Goal: Connect with others: Connect with others

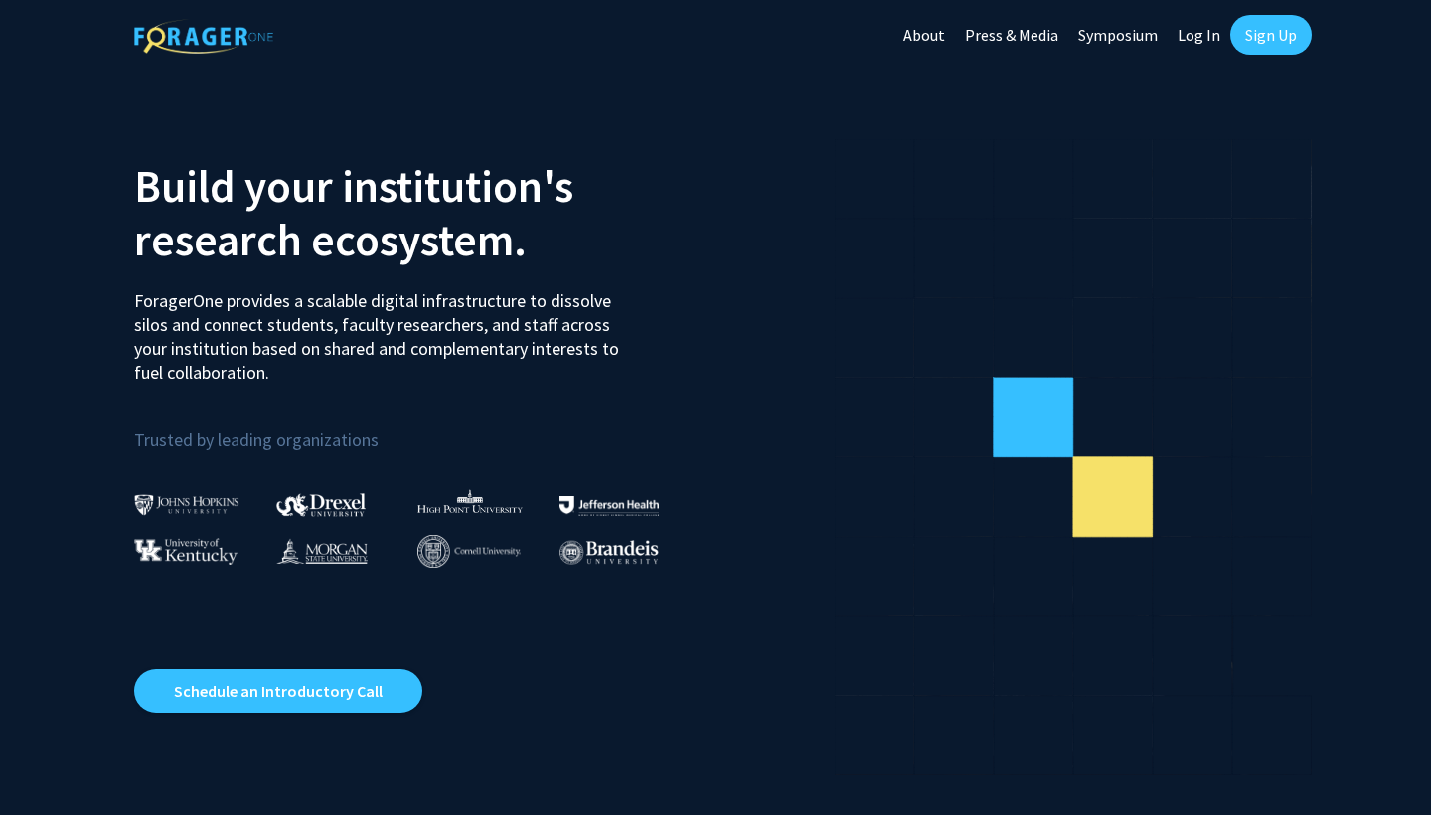
click at [1273, 32] on link "Sign Up" at bounding box center [1272, 35] width 82 height 40
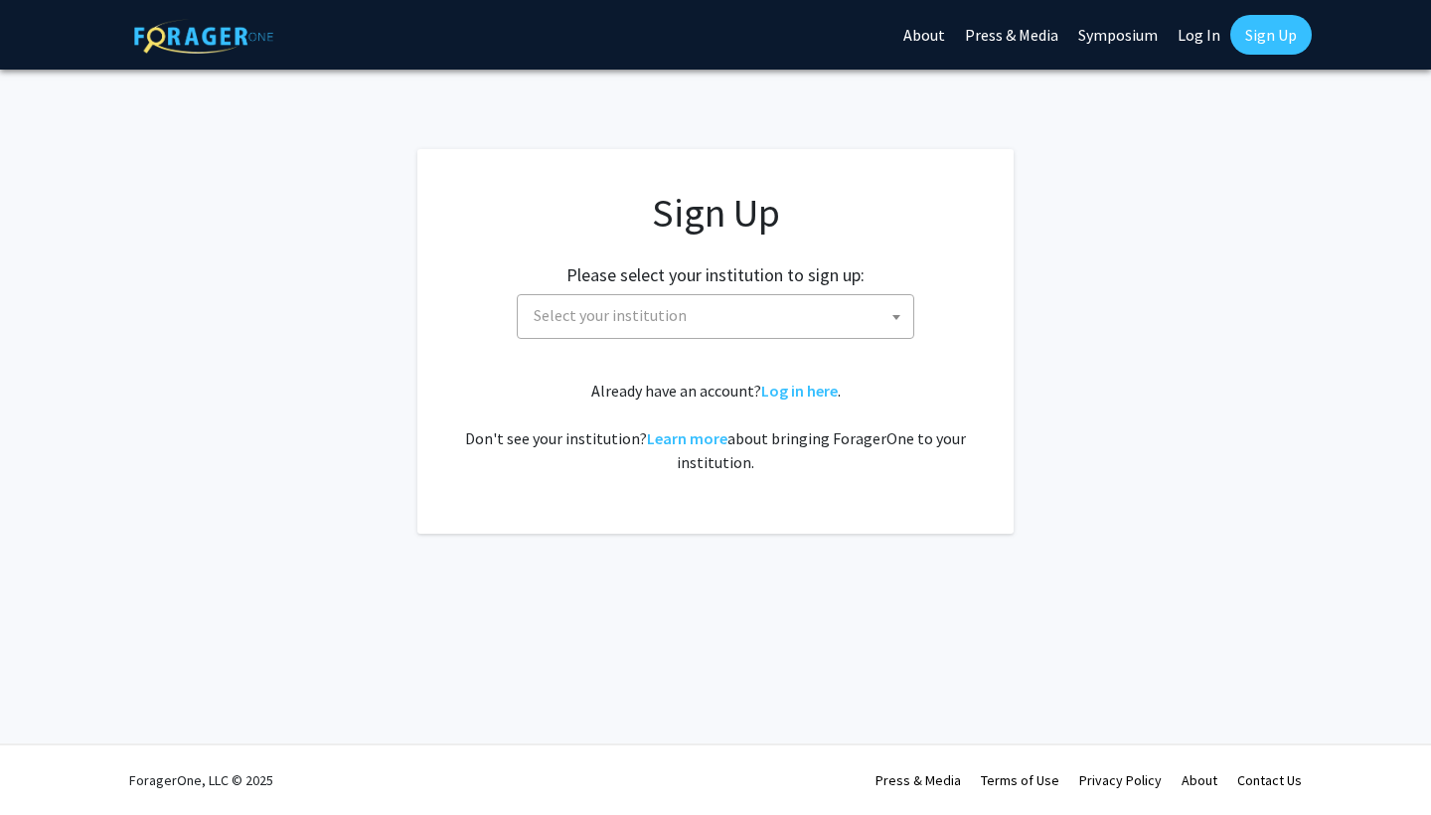
click at [795, 320] on span "Select your institution" at bounding box center [720, 315] width 388 height 41
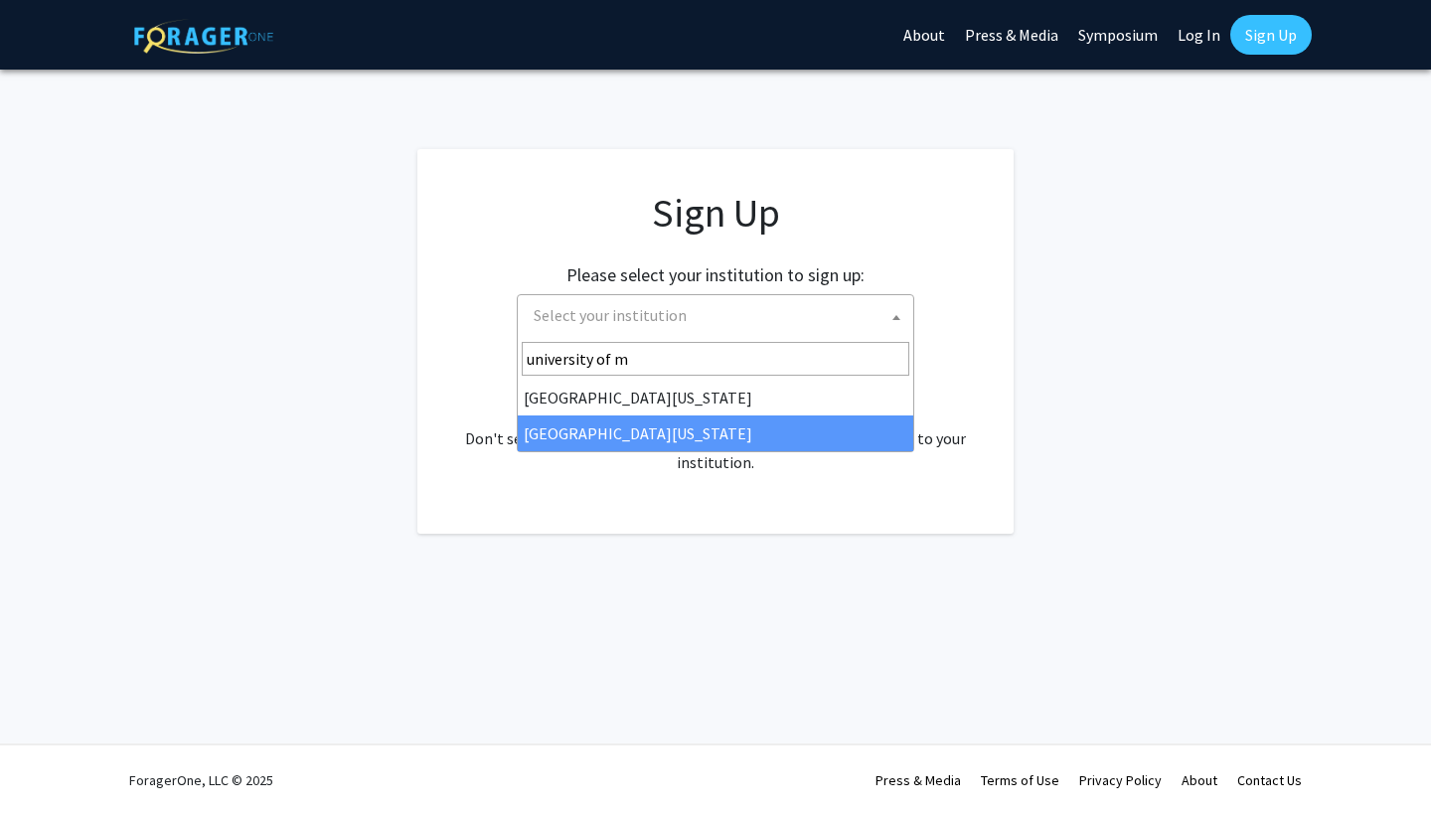
type input "university of m"
select select "33"
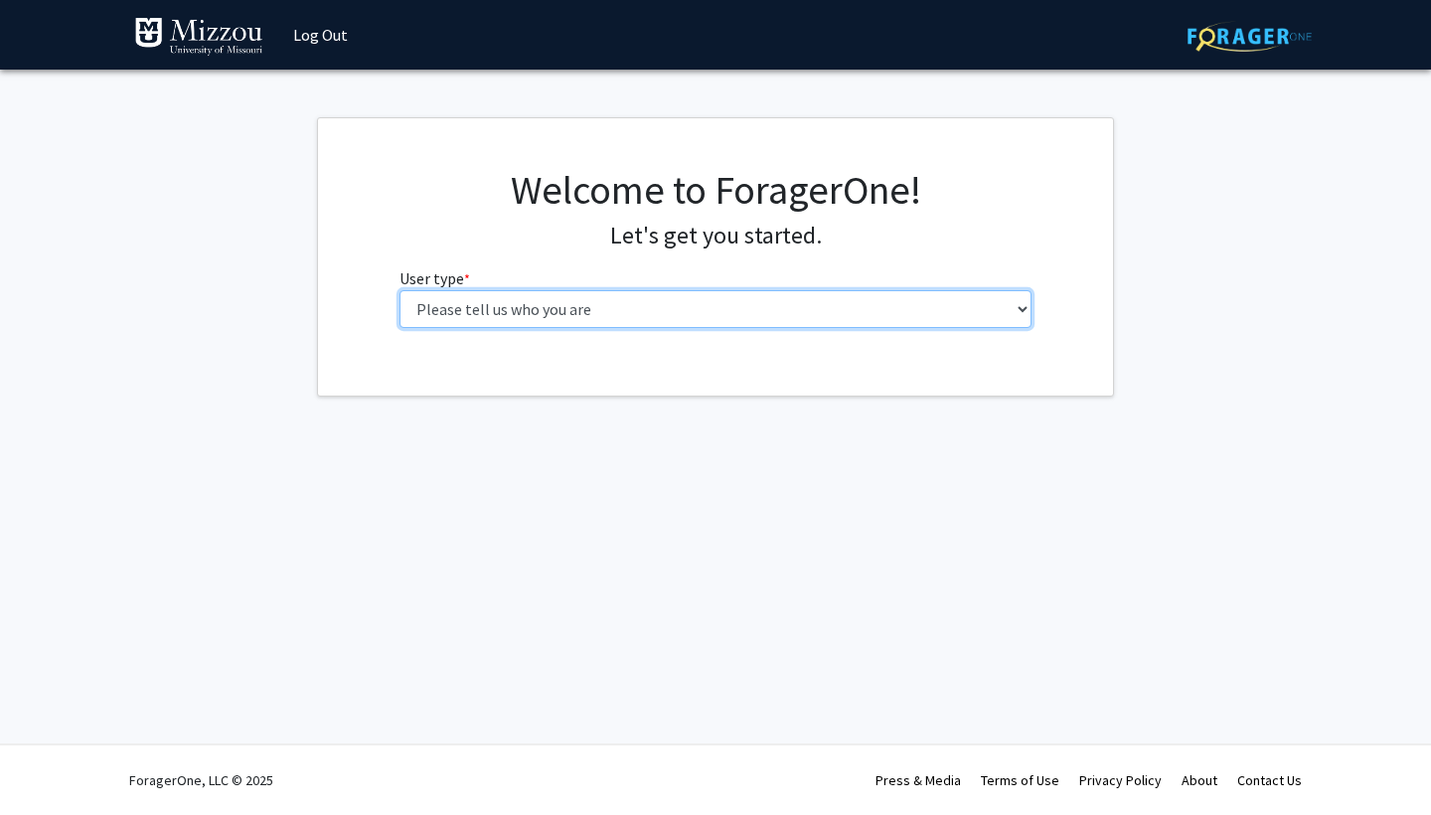
select select "1: undergrad"
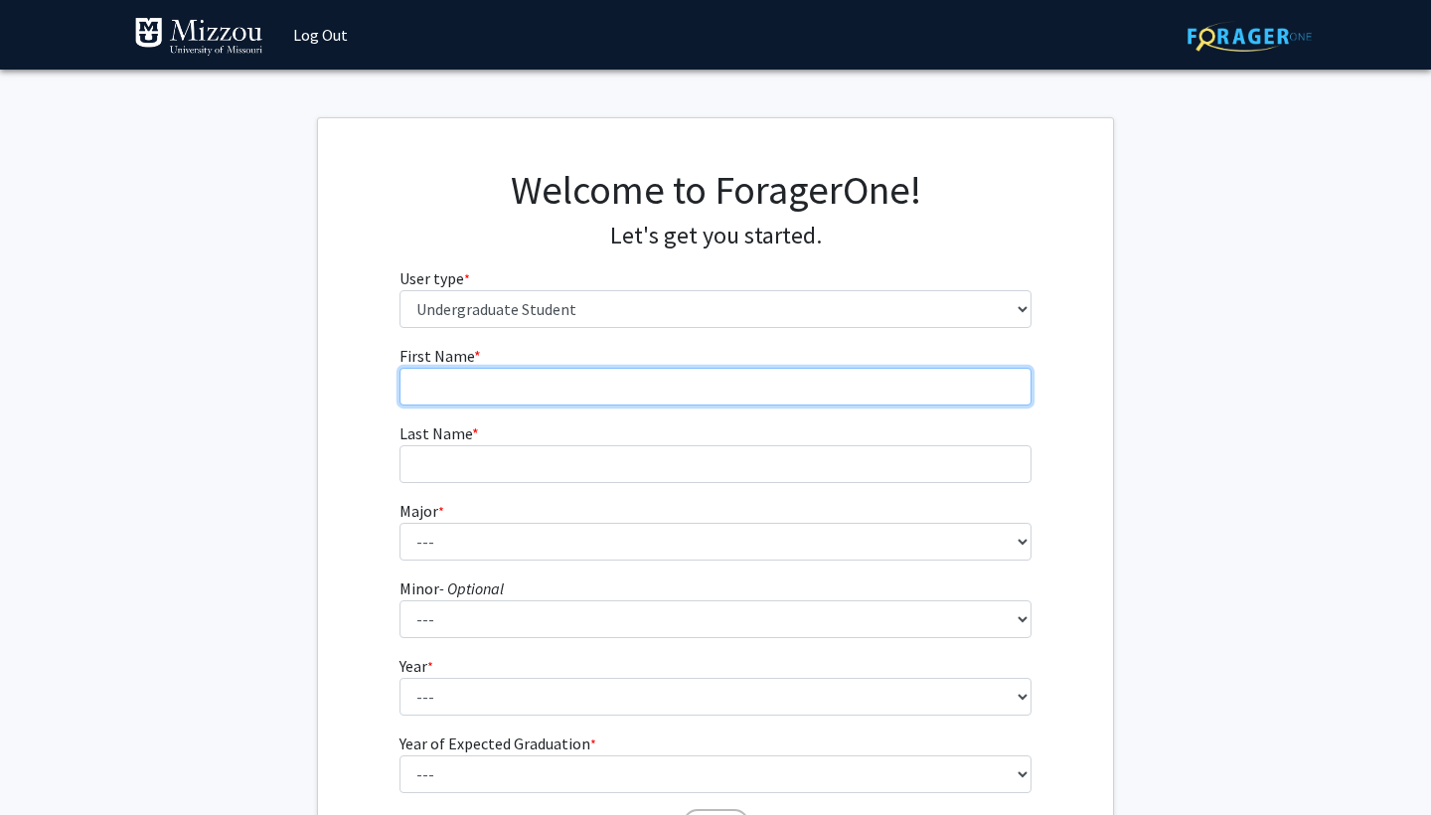
click at [610, 383] on input "First Name * required" at bounding box center [716, 387] width 633 height 38
type input "a"
type input "Ava"
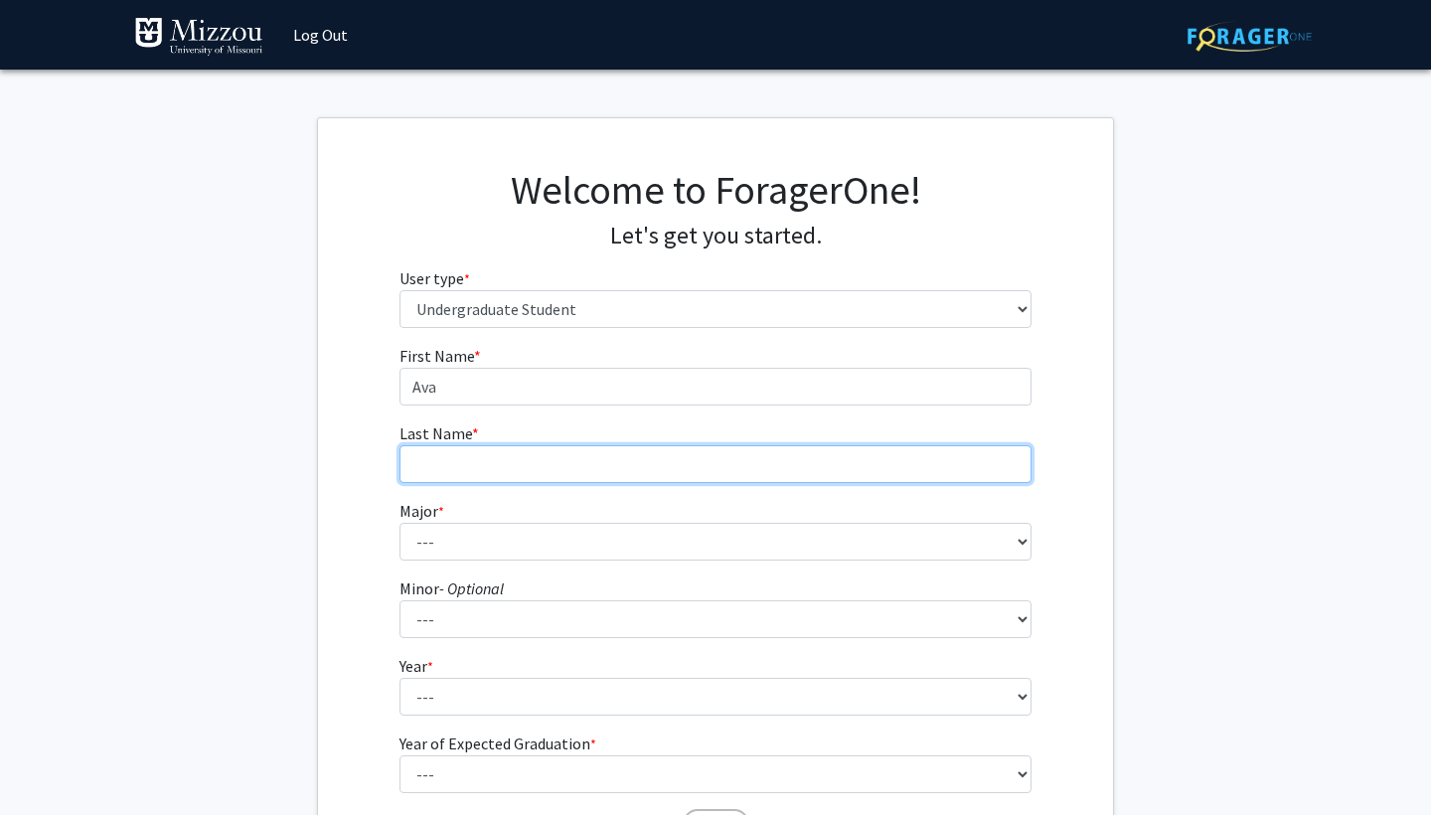
click at [589, 465] on input "Last Name * required" at bounding box center [716, 464] width 633 height 38
type input "N"
type input "Barbey"
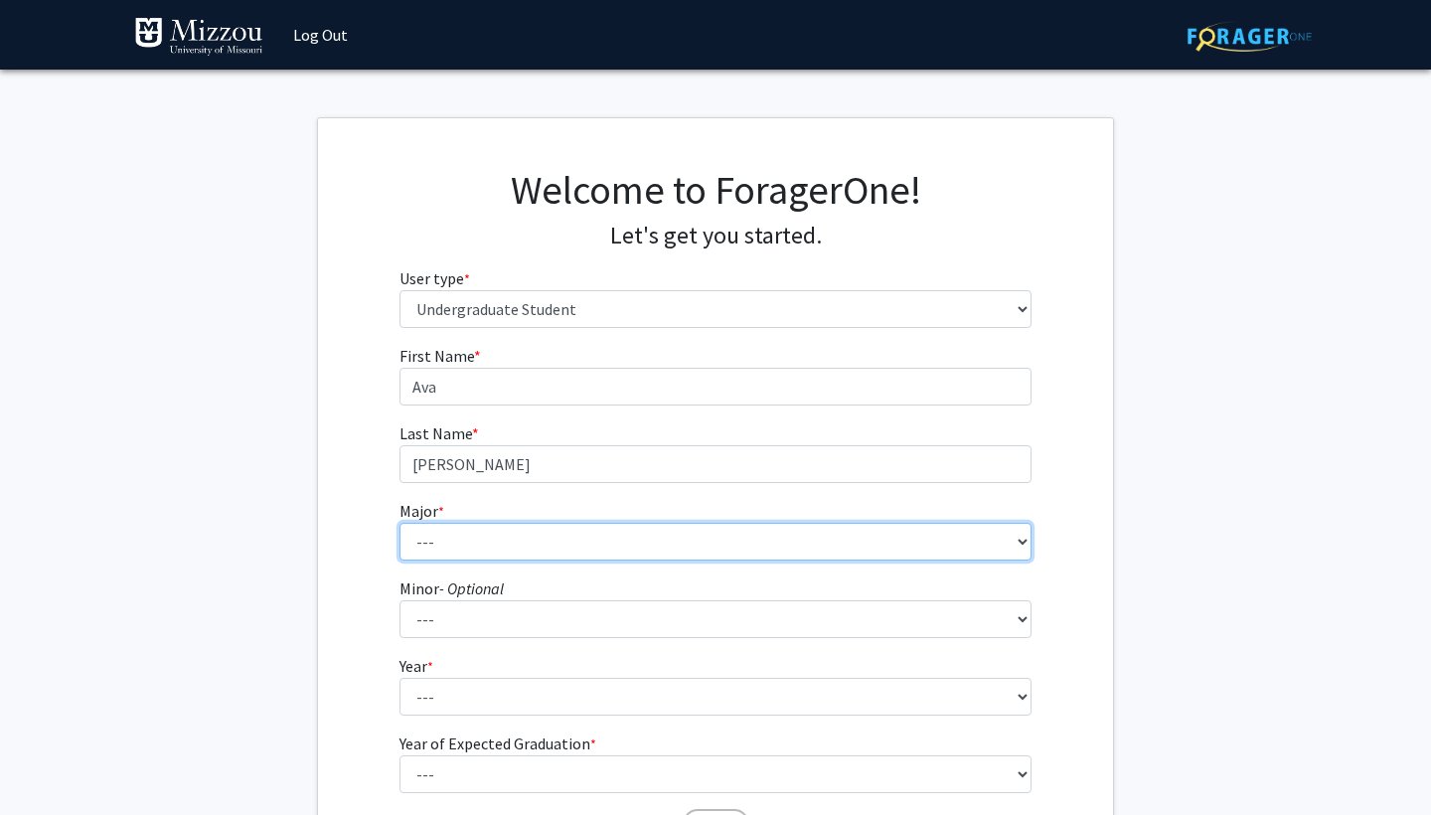
select select "135: 2628"
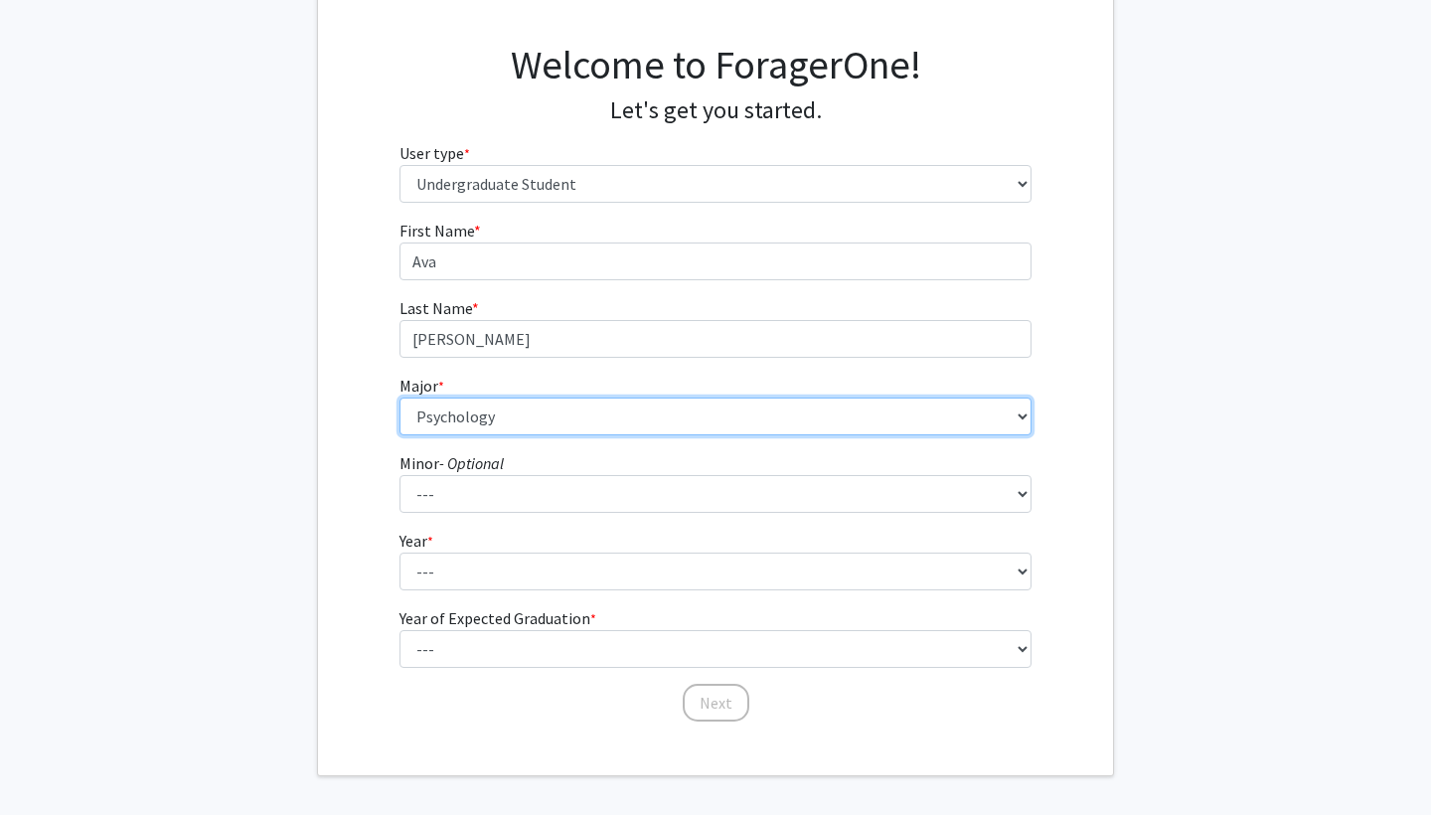
scroll to position [155, 0]
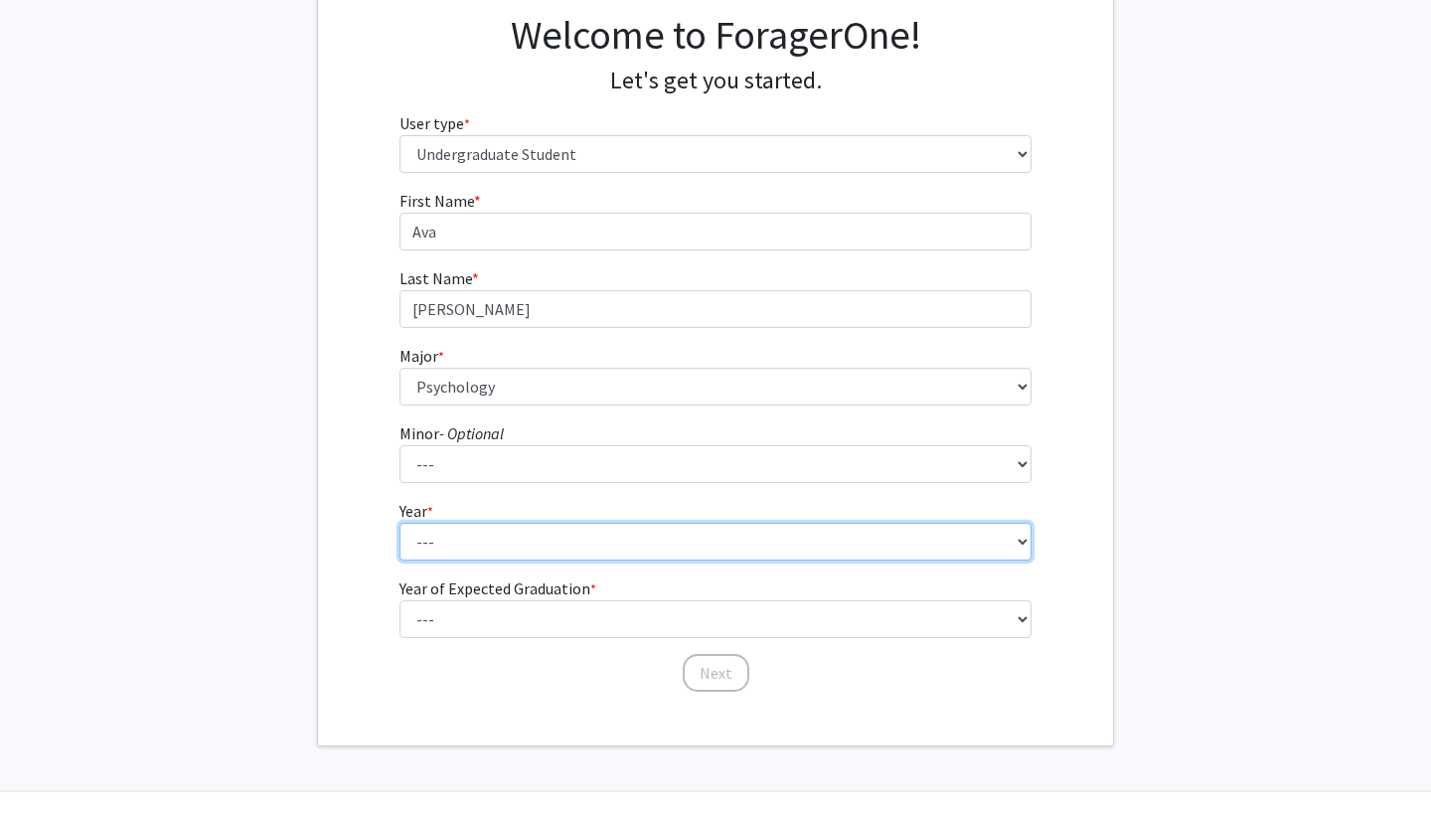
select select "3: junior"
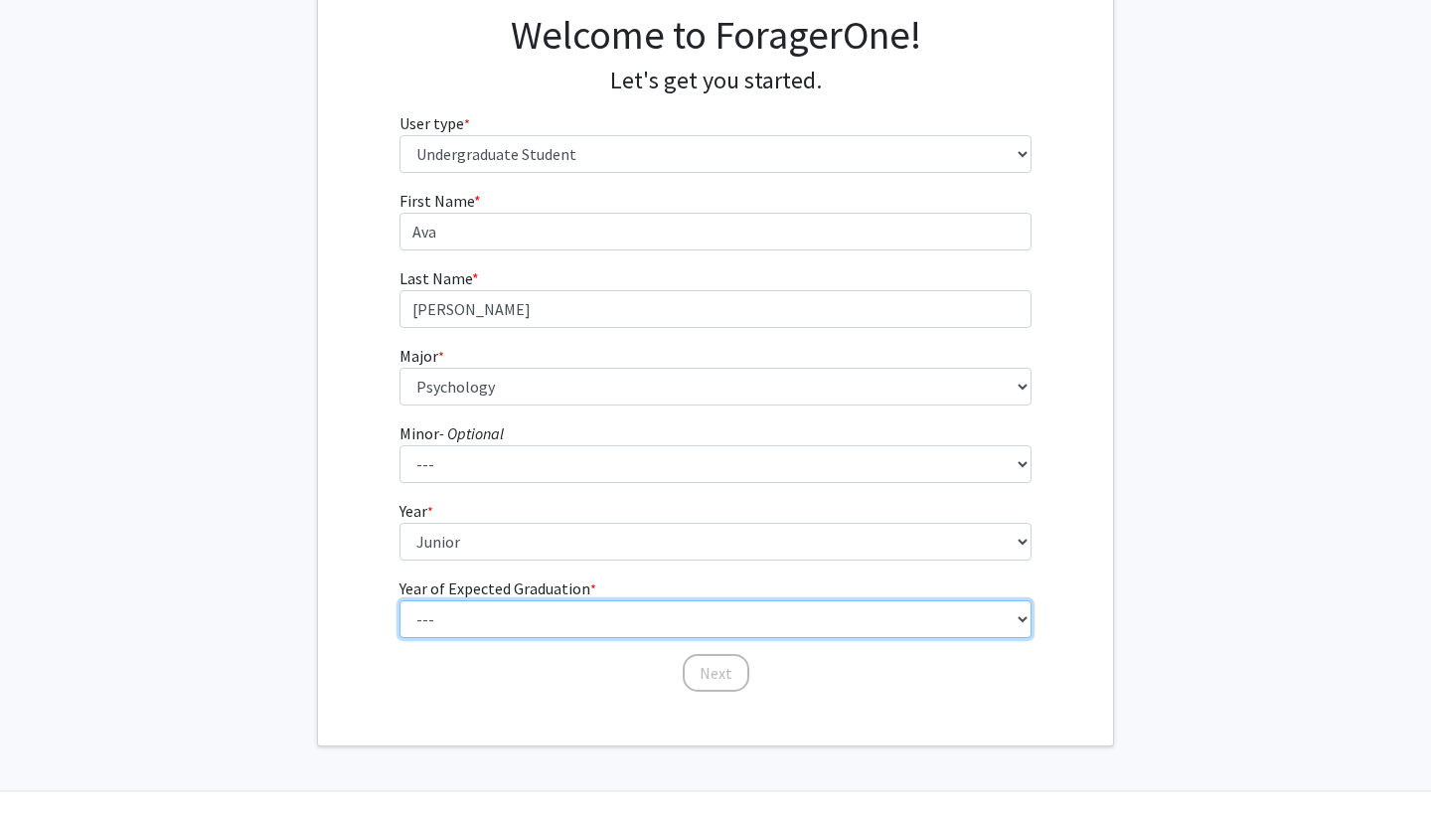
select select "3: 2027"
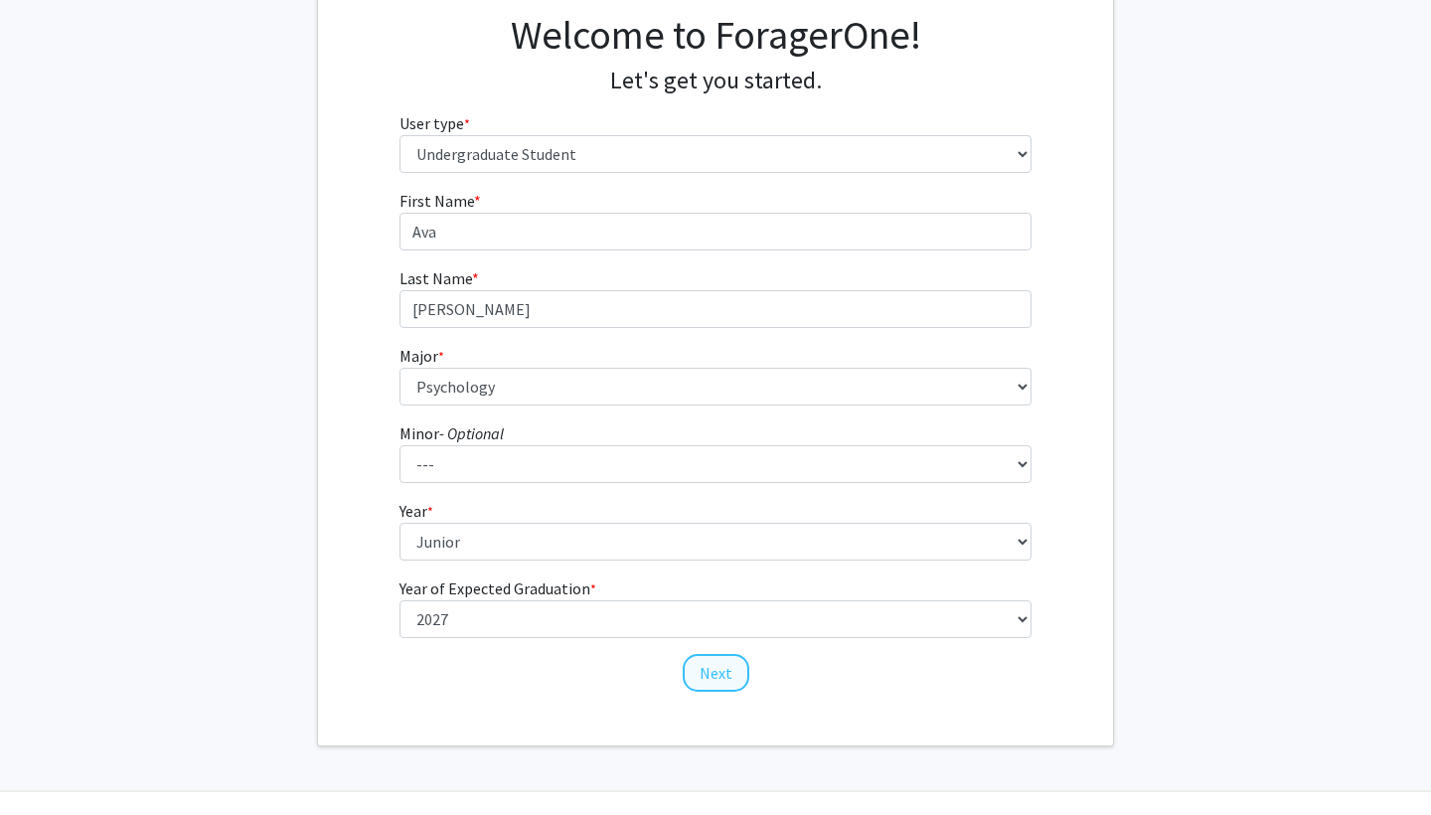
click at [731, 667] on button "Next" at bounding box center [716, 673] width 67 height 38
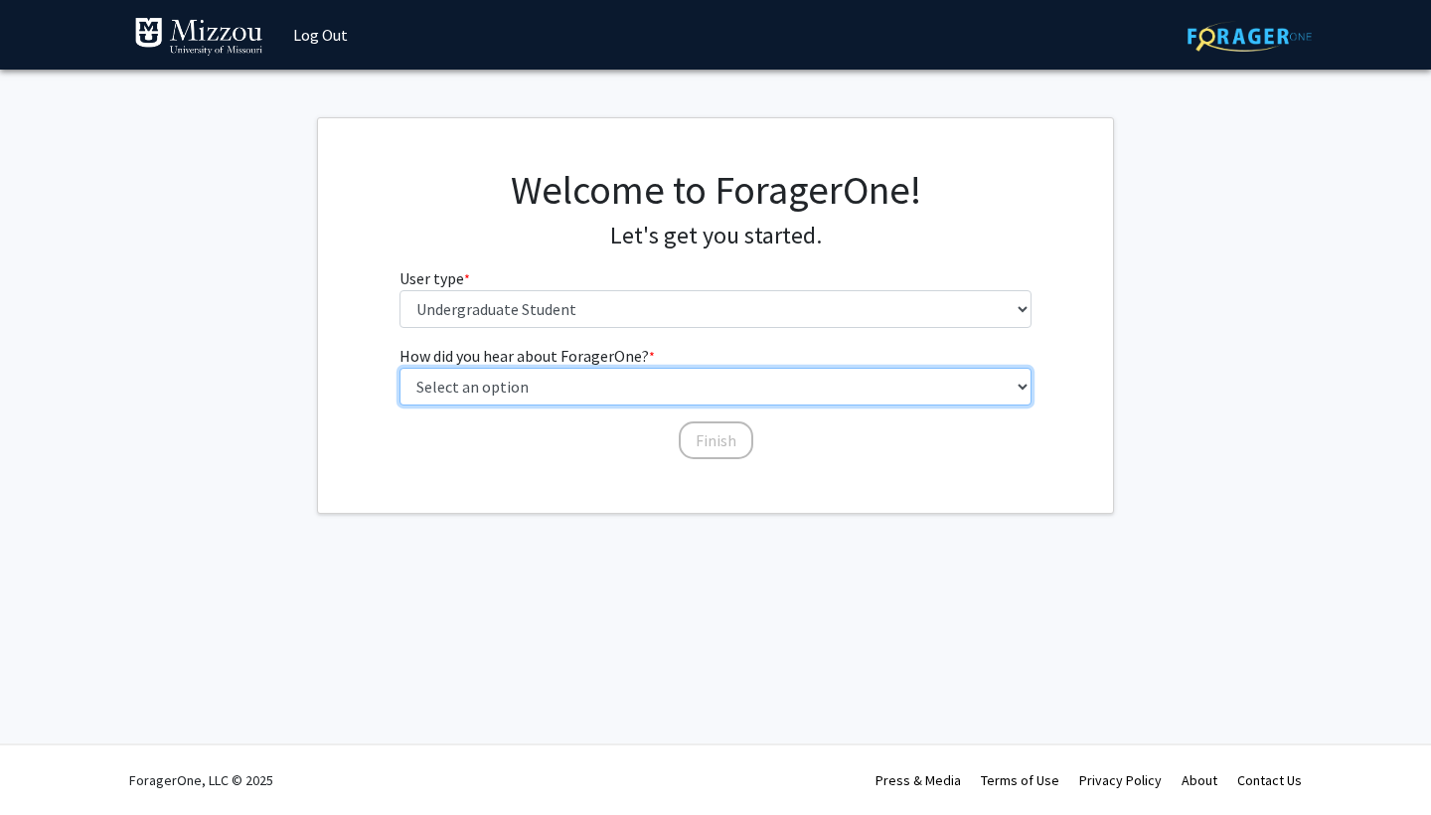
select select "2: faculty_recommendation"
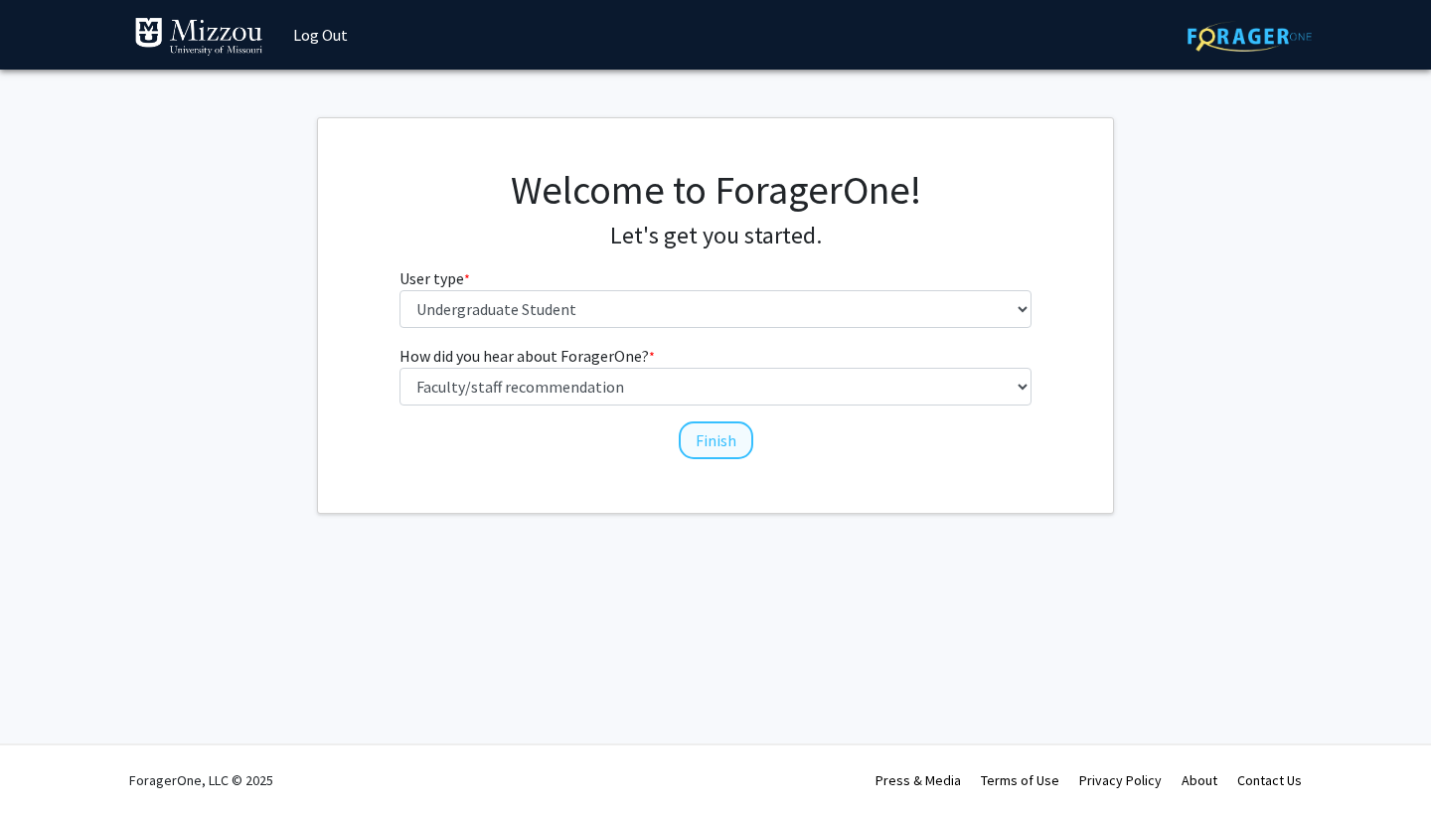
click at [718, 444] on button "Finish" at bounding box center [716, 440] width 75 height 38
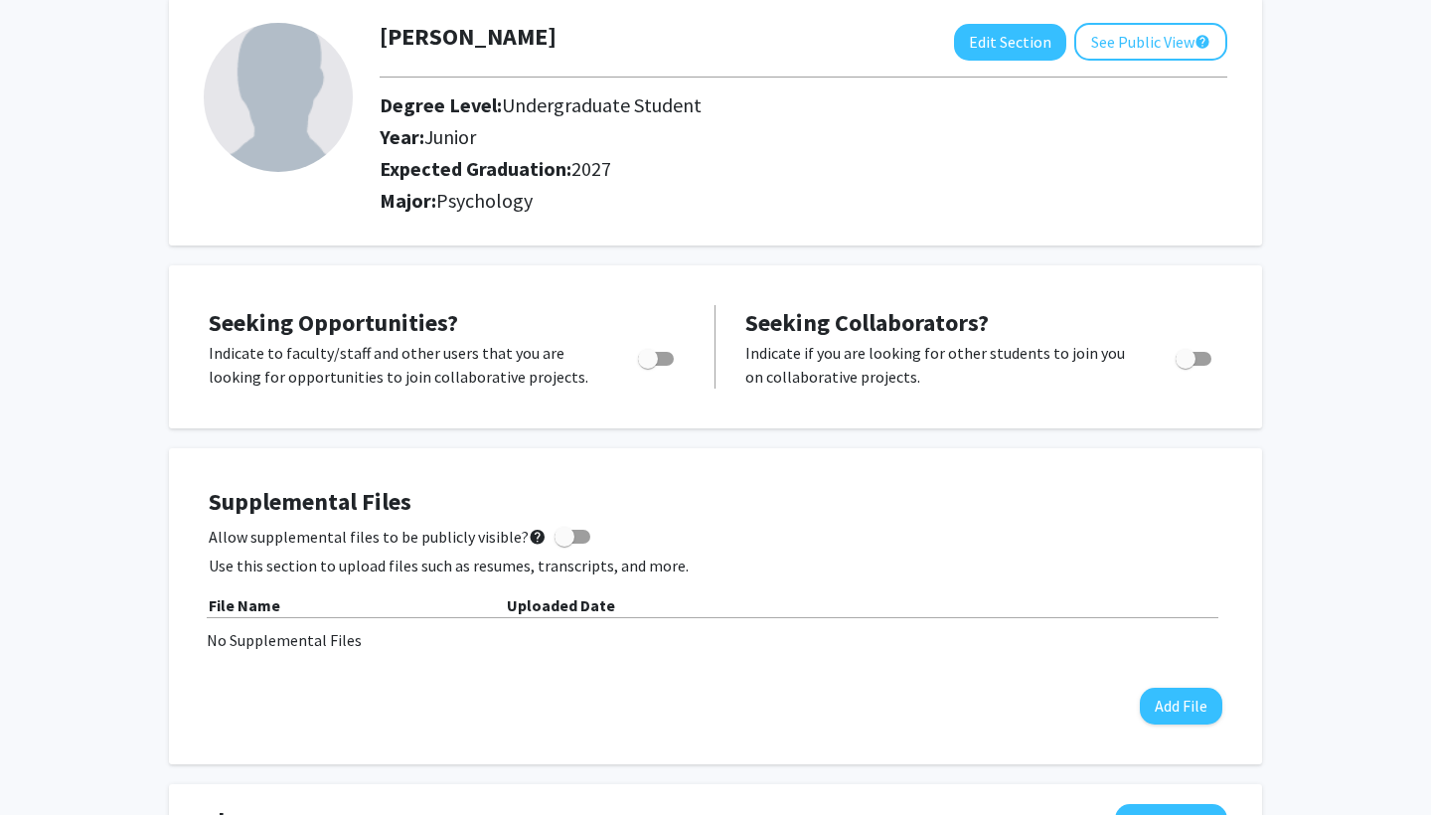
scroll to position [110, 0]
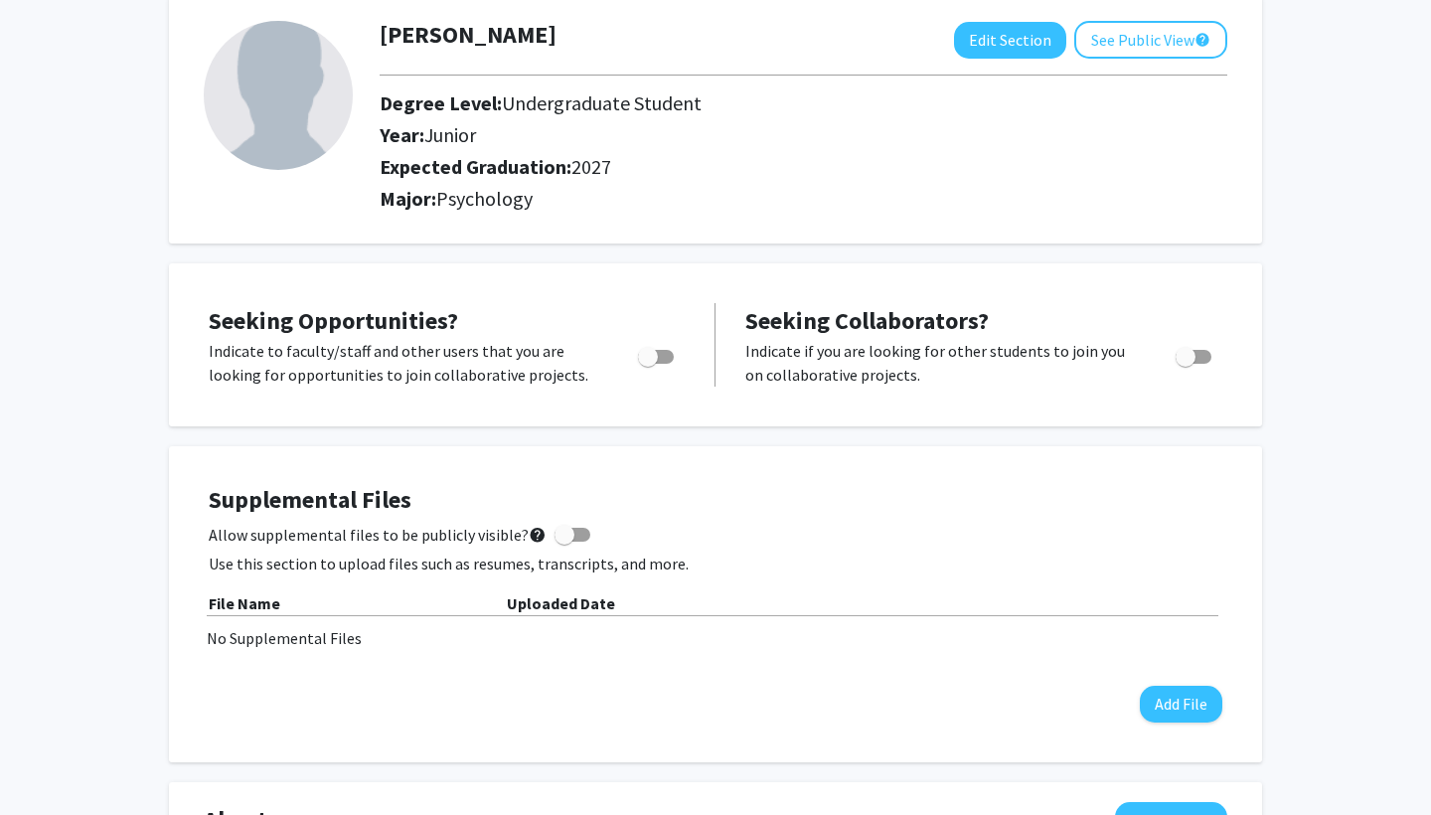
click at [651, 365] on span "Toggle" at bounding box center [648, 357] width 20 height 20
click at [648, 365] on input "Are you actively seeking opportunities?" at bounding box center [647, 364] width 1 height 1
checkbox input "true"
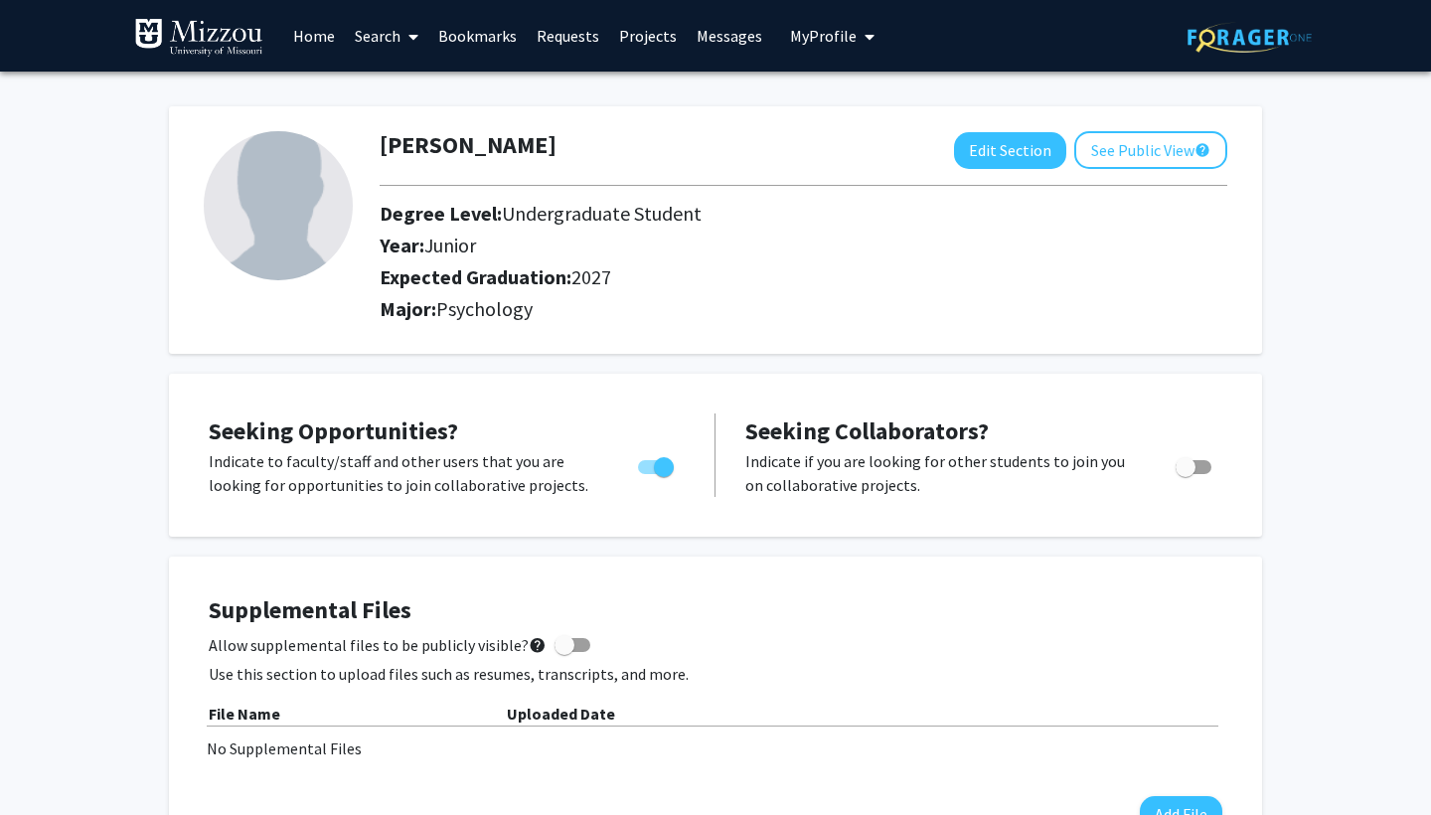
scroll to position [0, 0]
click at [416, 39] on icon at bounding box center [414, 37] width 10 height 16
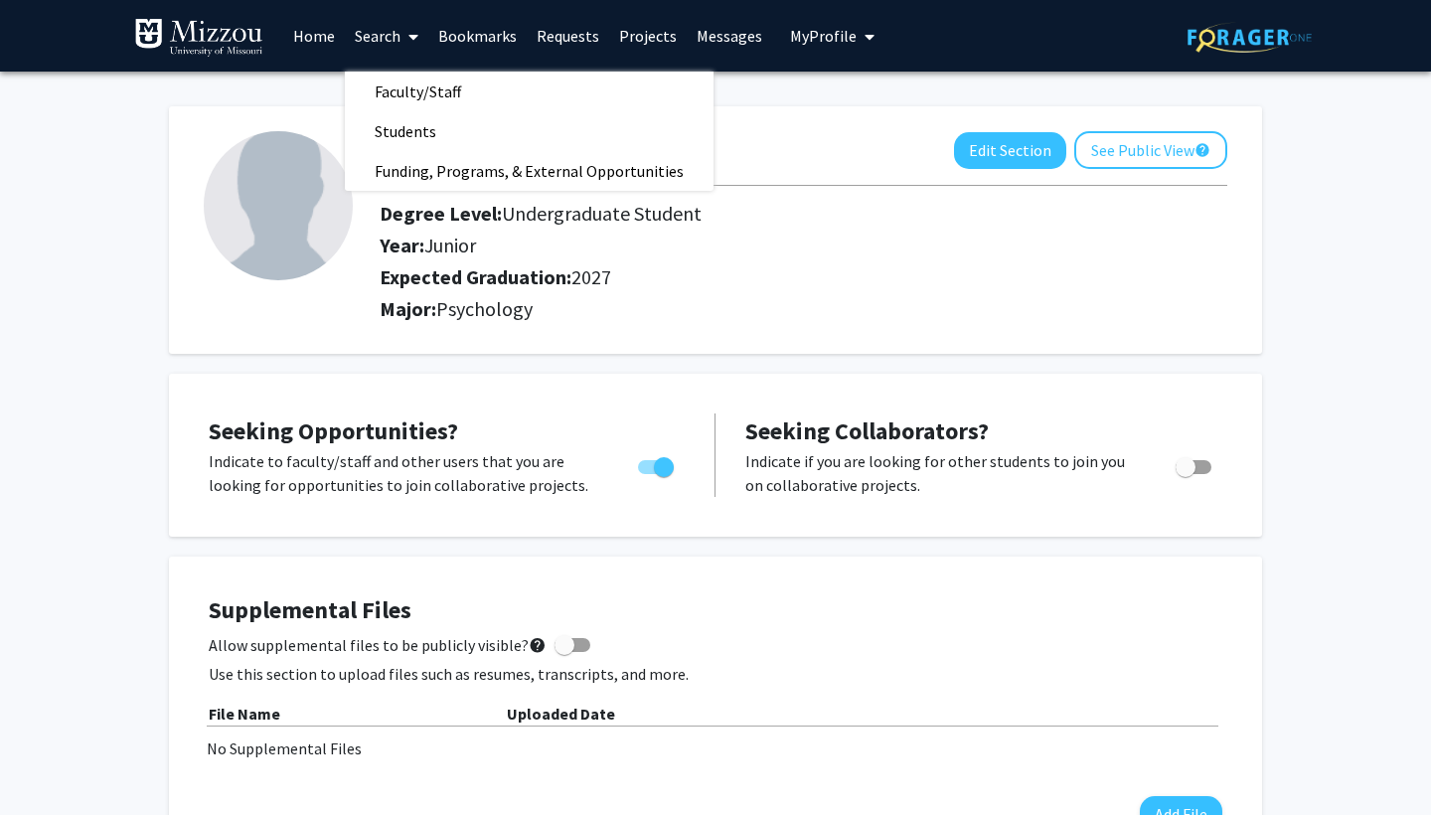
click at [416, 37] on icon at bounding box center [414, 37] width 10 height 16
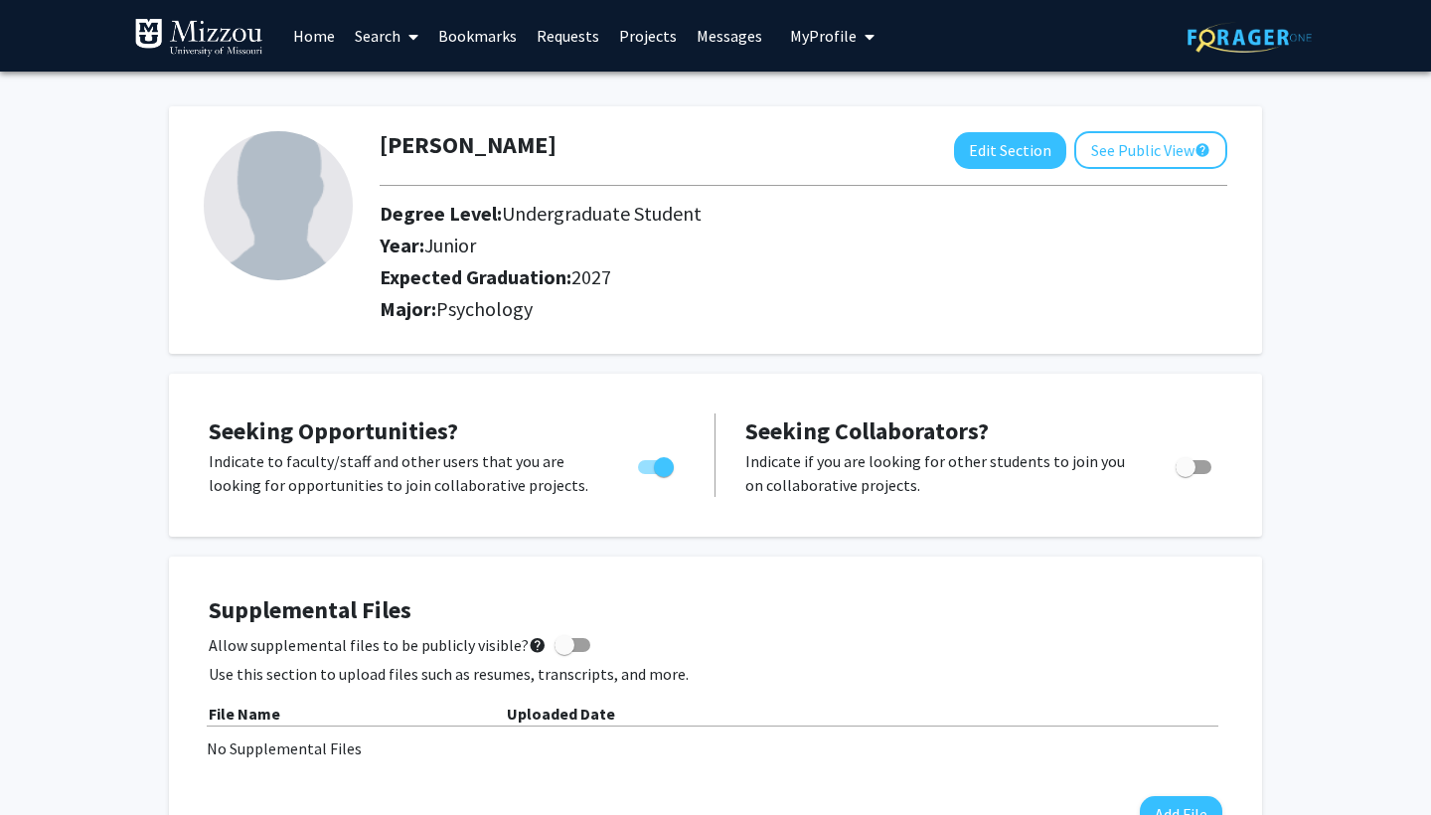
click at [310, 35] on link "Home" at bounding box center [314, 36] width 62 height 70
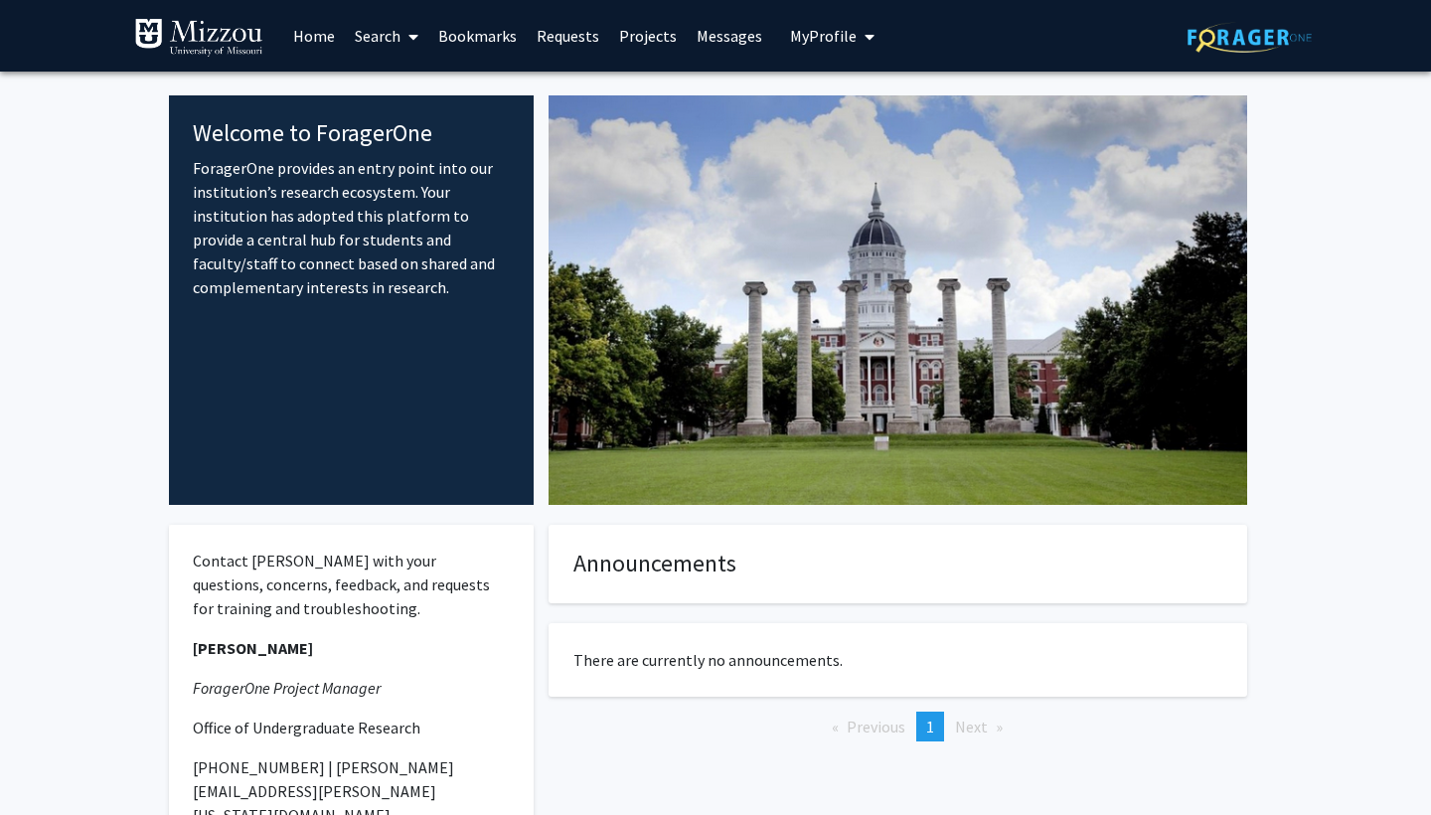
click at [649, 37] on link "Projects" at bounding box center [648, 36] width 78 height 70
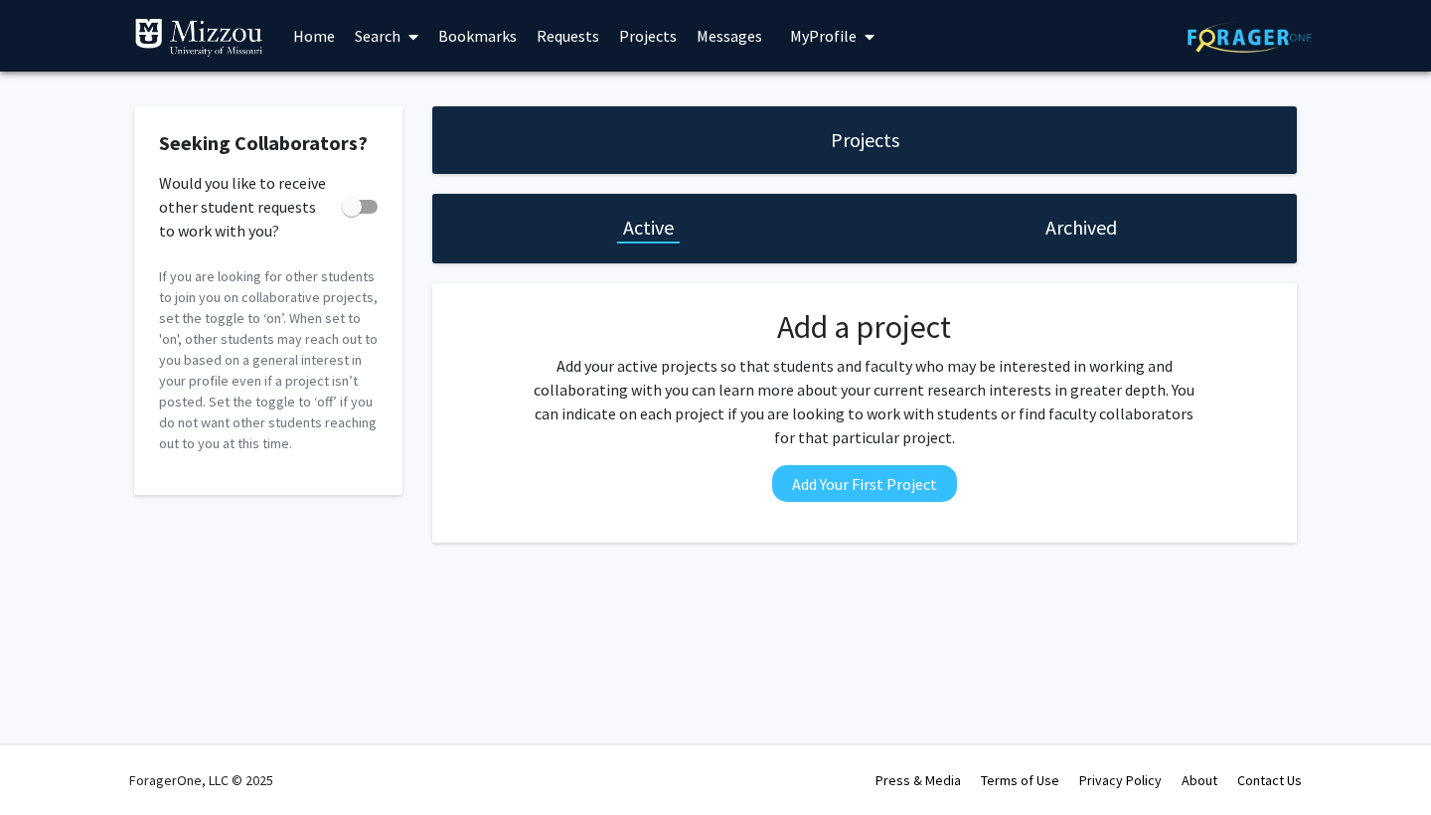
click at [399, 29] on link "Search" at bounding box center [386, 36] width 83 height 70
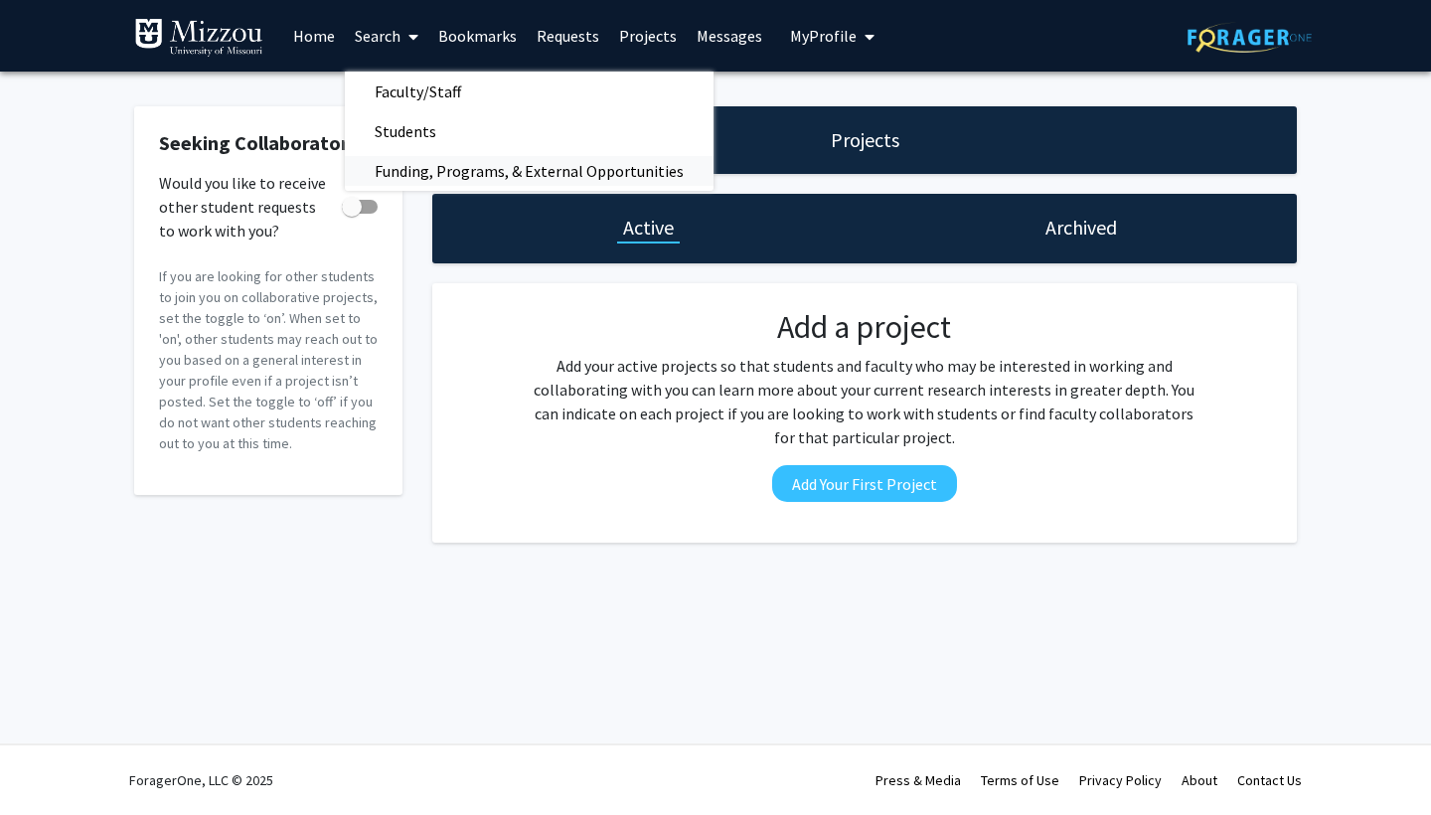
click at [454, 171] on span "Funding, Programs, & External Opportunities" at bounding box center [529, 171] width 369 height 40
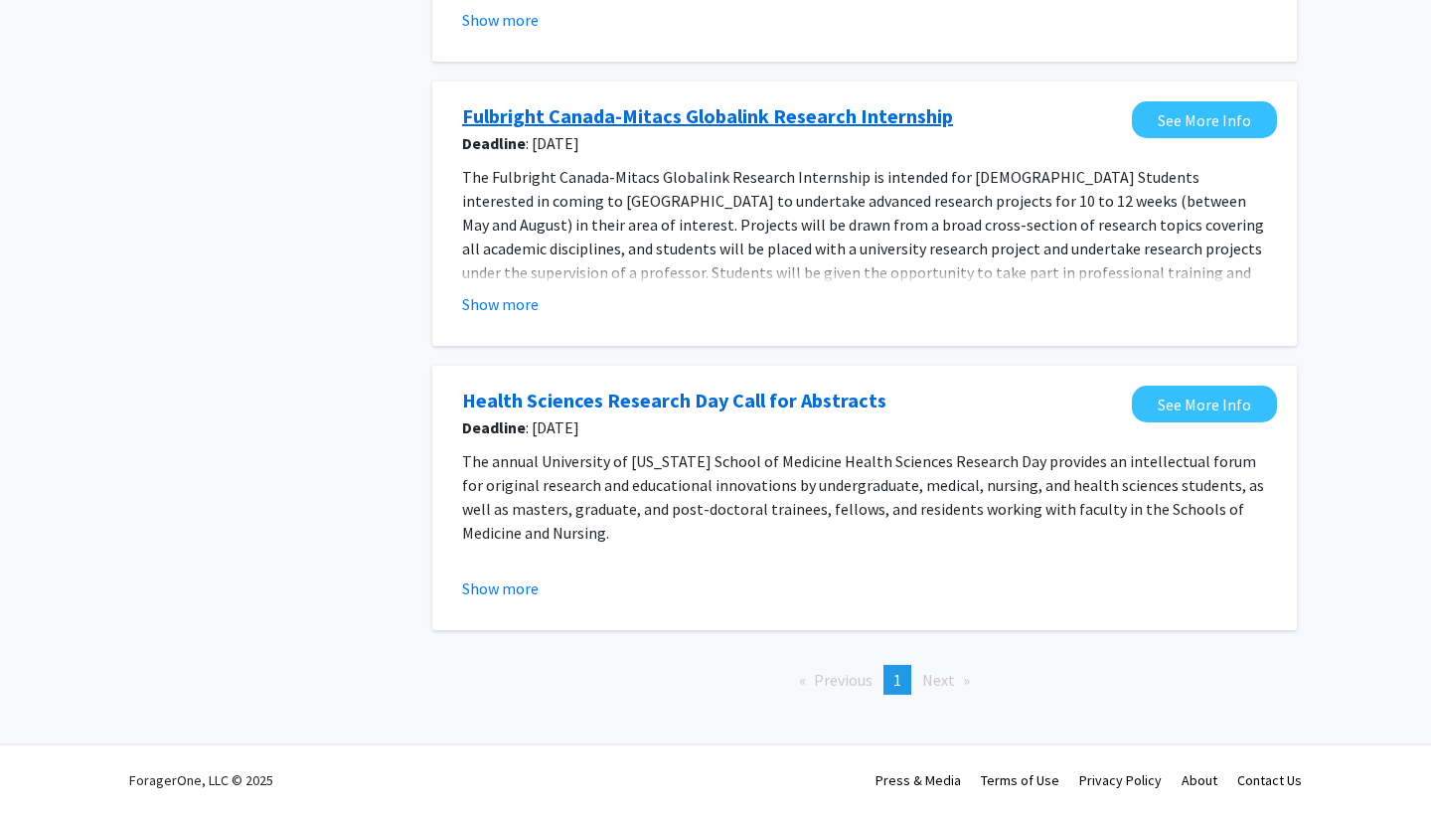
scroll to position [691, 0]
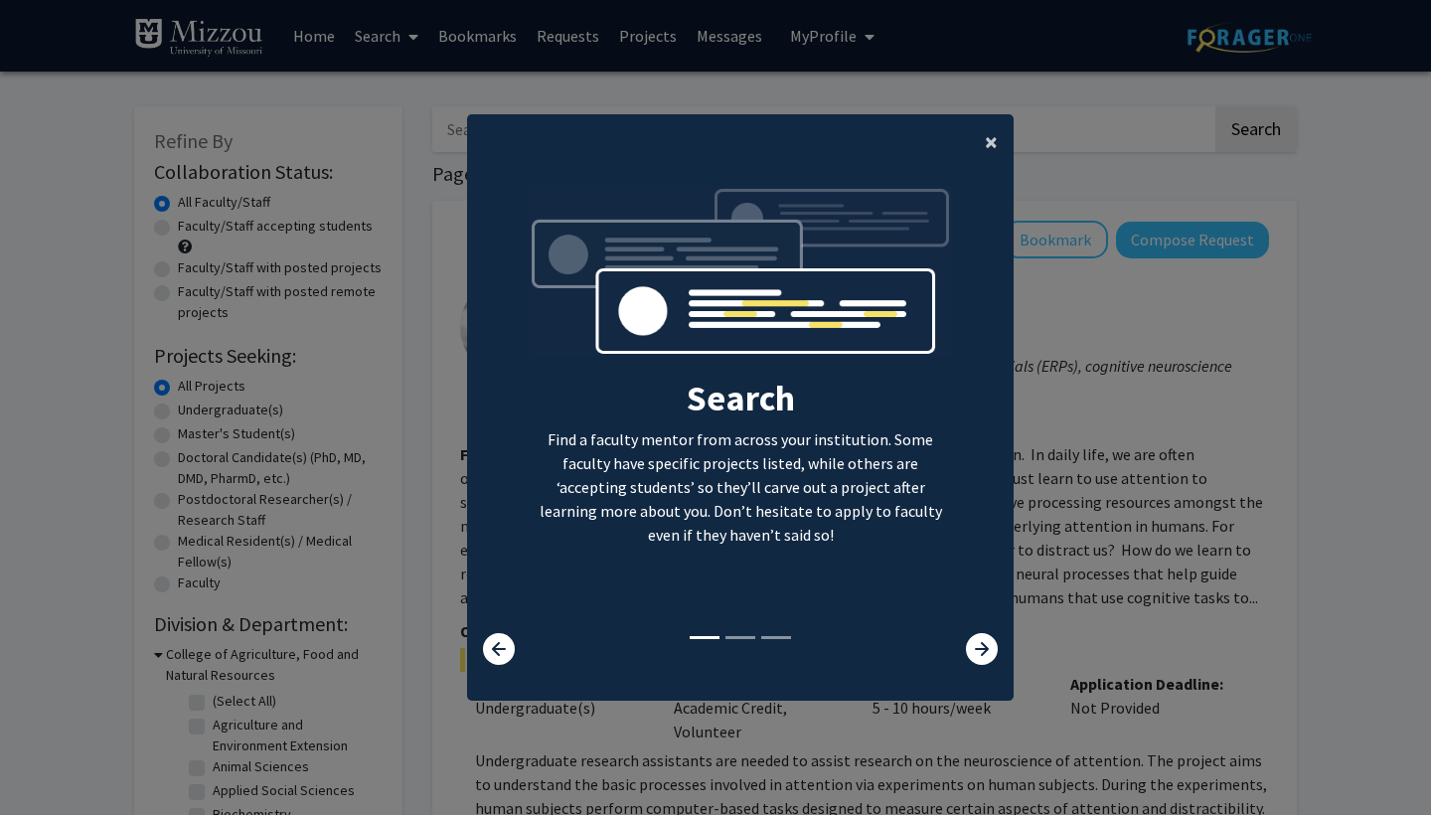
click at [998, 126] on button "×" at bounding box center [991, 142] width 45 height 56
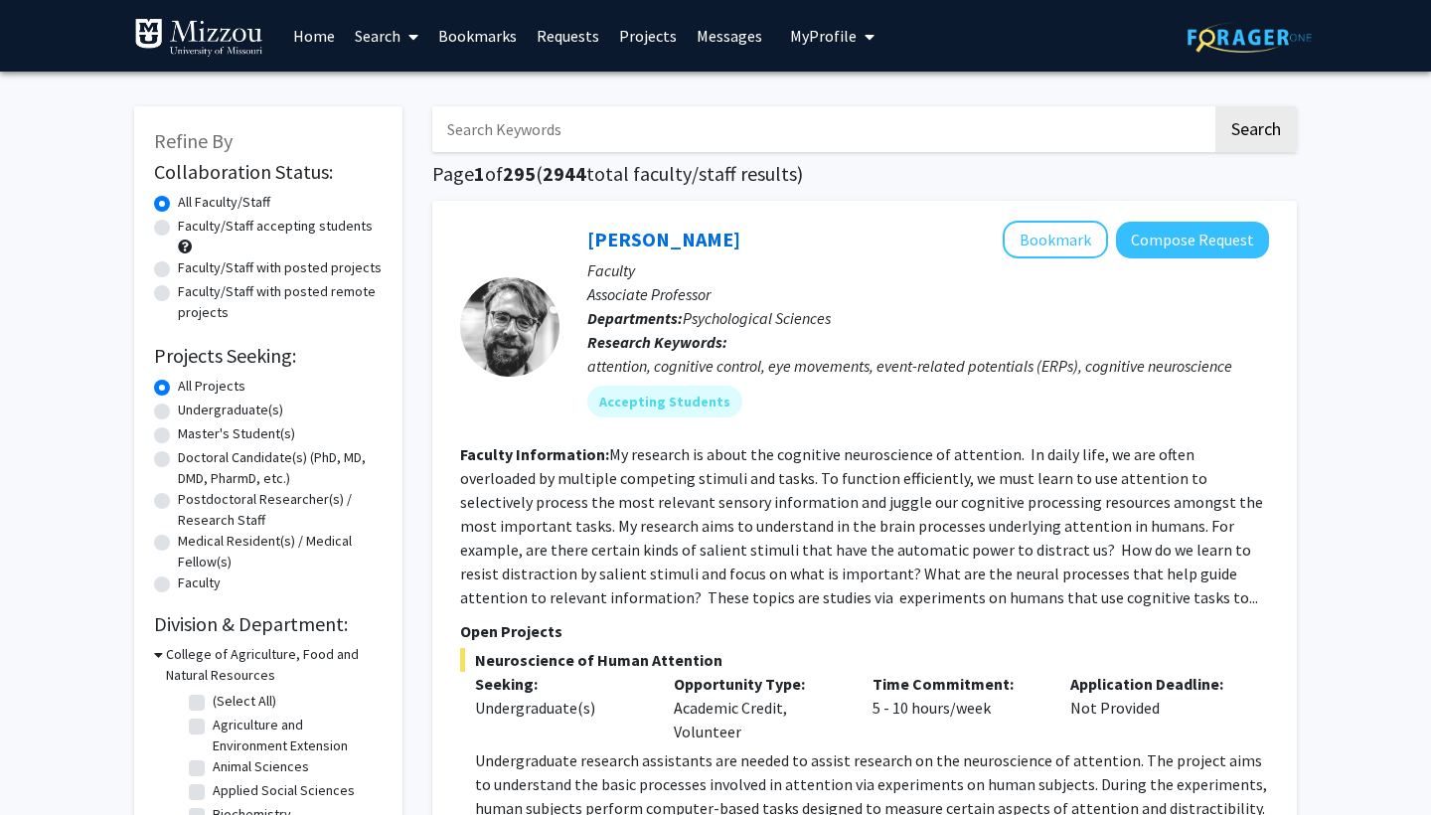
click at [531, 124] on input "Search Keywords" at bounding box center [822, 129] width 780 height 46
click at [1255, 132] on button "Search" at bounding box center [1257, 129] width 82 height 46
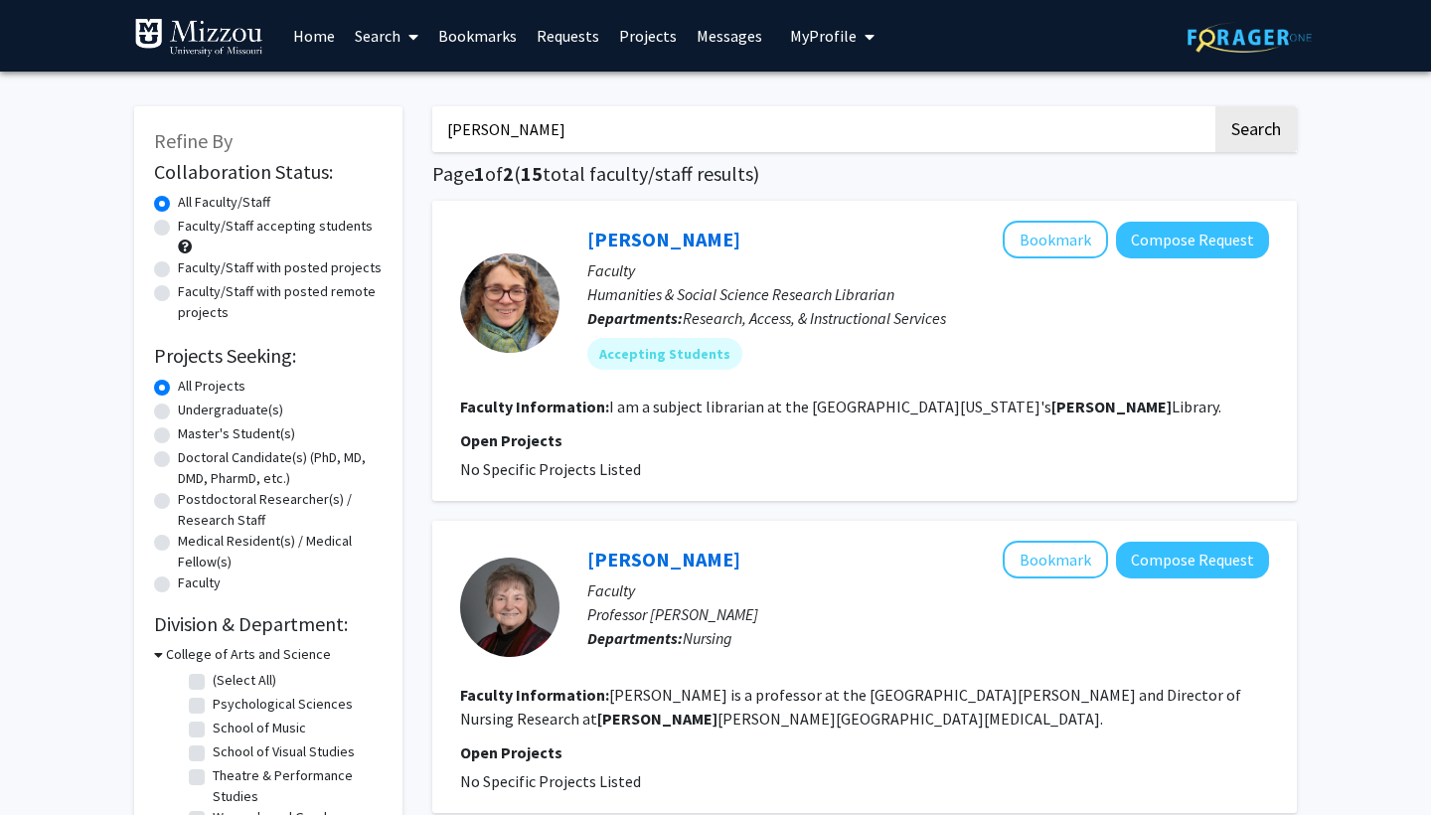
click at [511, 128] on input "ellis" at bounding box center [822, 129] width 780 height 46
type input "e"
type input "Dr. Ellis-Kalton"
click at [1255, 132] on button "Search" at bounding box center [1257, 129] width 82 height 46
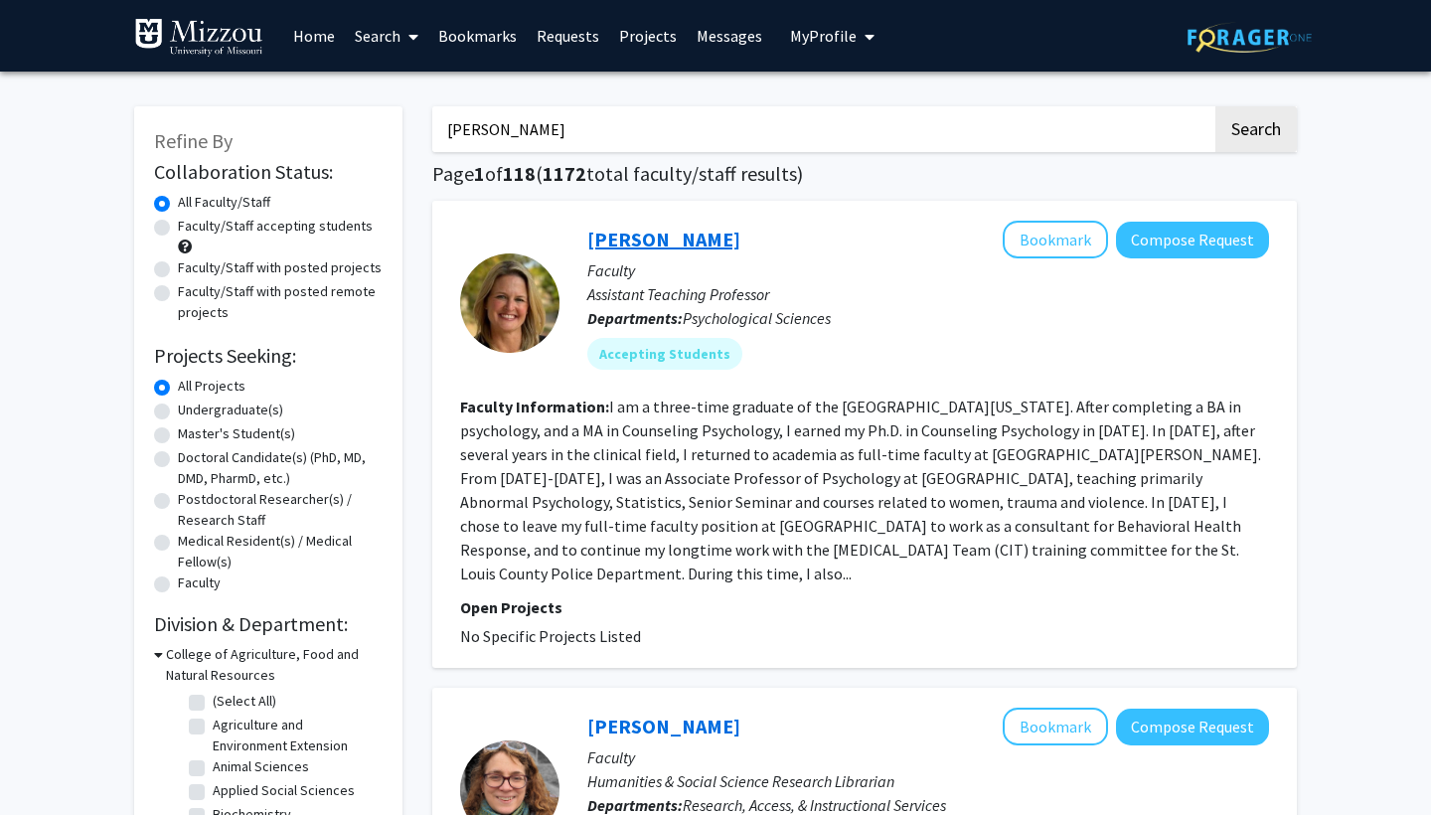
click at [695, 238] on link "Carrie Ellis-Kalton" at bounding box center [663, 239] width 153 height 25
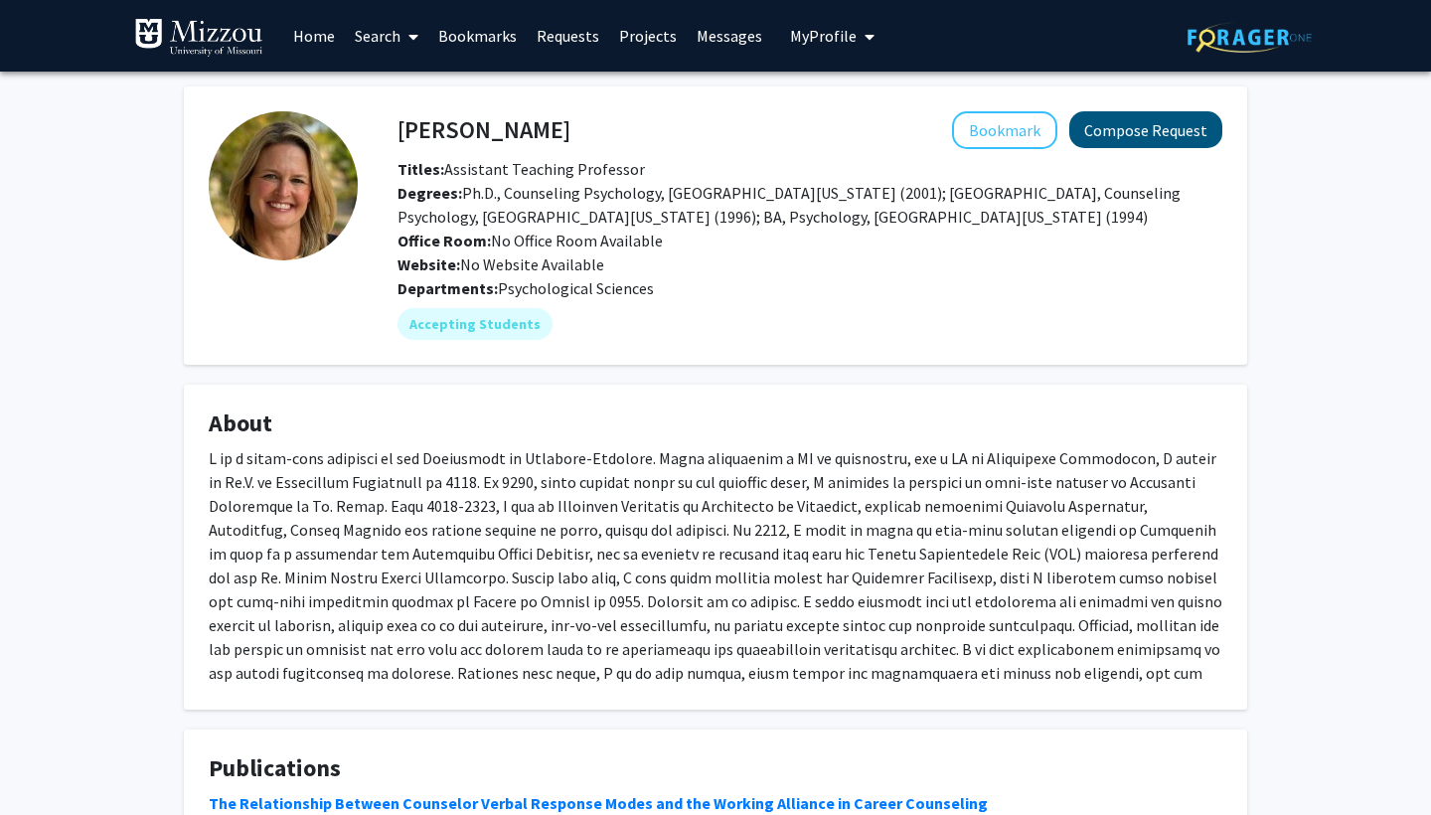
click at [1153, 134] on button "Compose Request" at bounding box center [1146, 129] width 153 height 37
